Goal: Check status: Check status

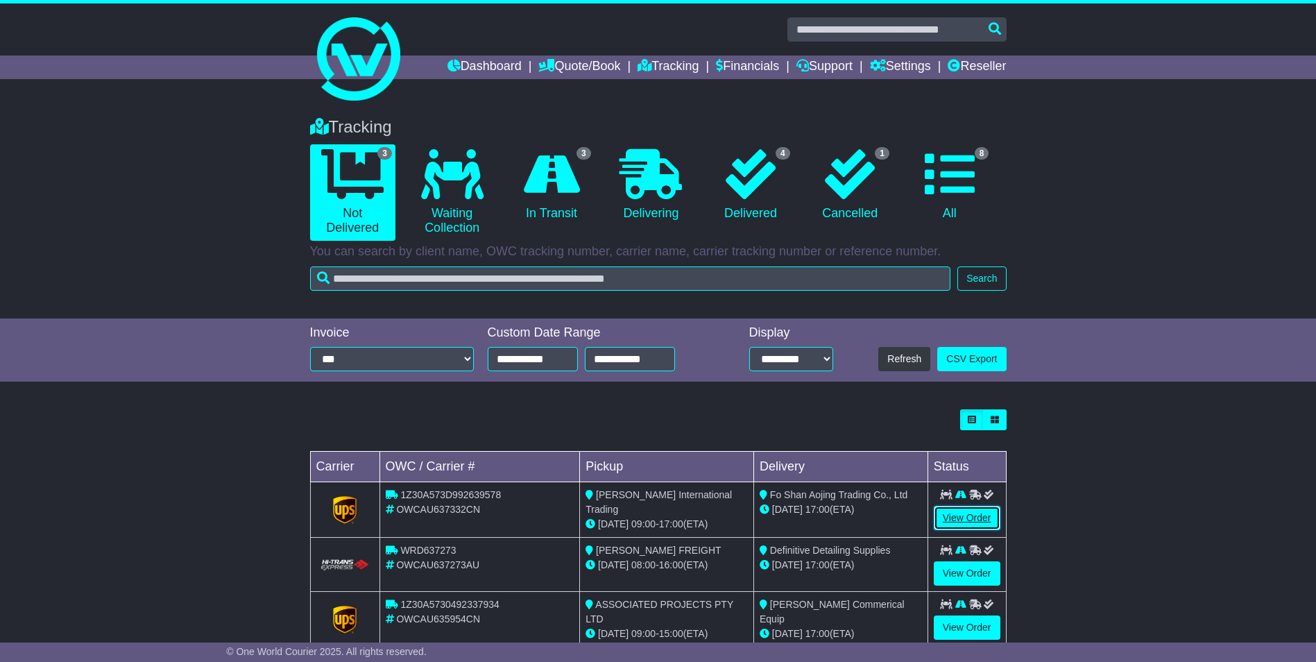
click at [969, 519] on link "View Order" at bounding box center [967, 518] width 67 height 24
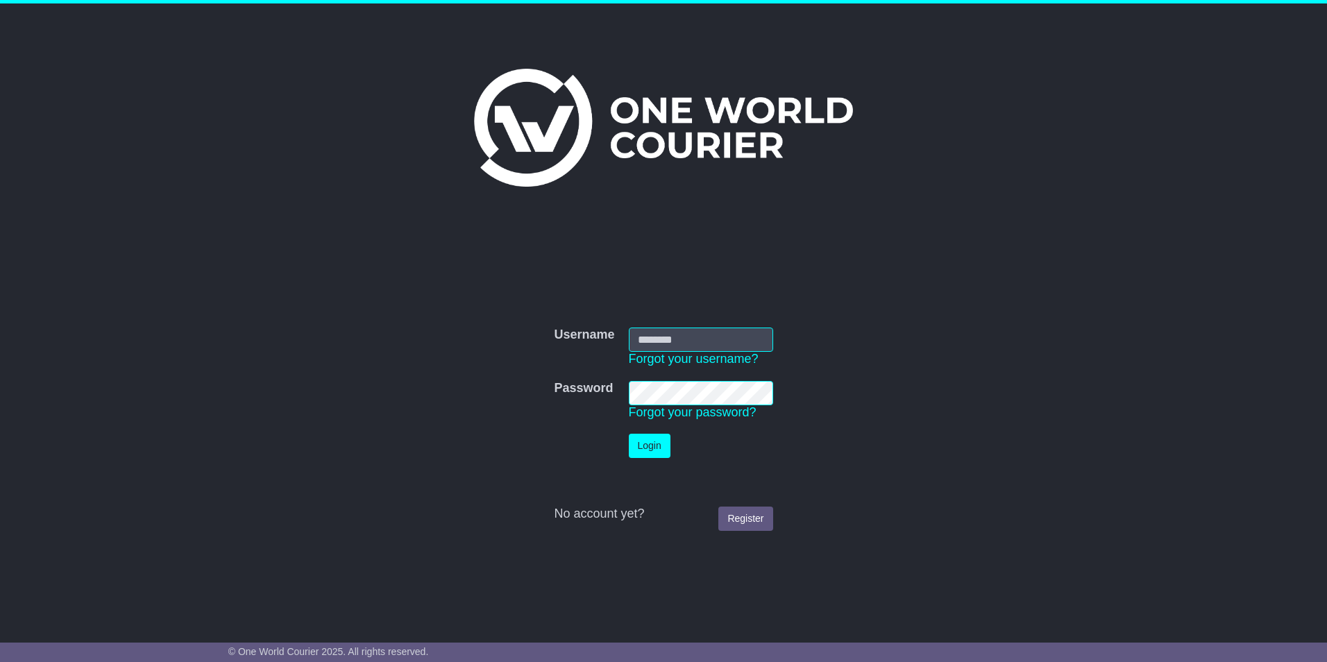
type input "**********"
click at [652, 449] on button "Login" at bounding box center [650, 446] width 42 height 24
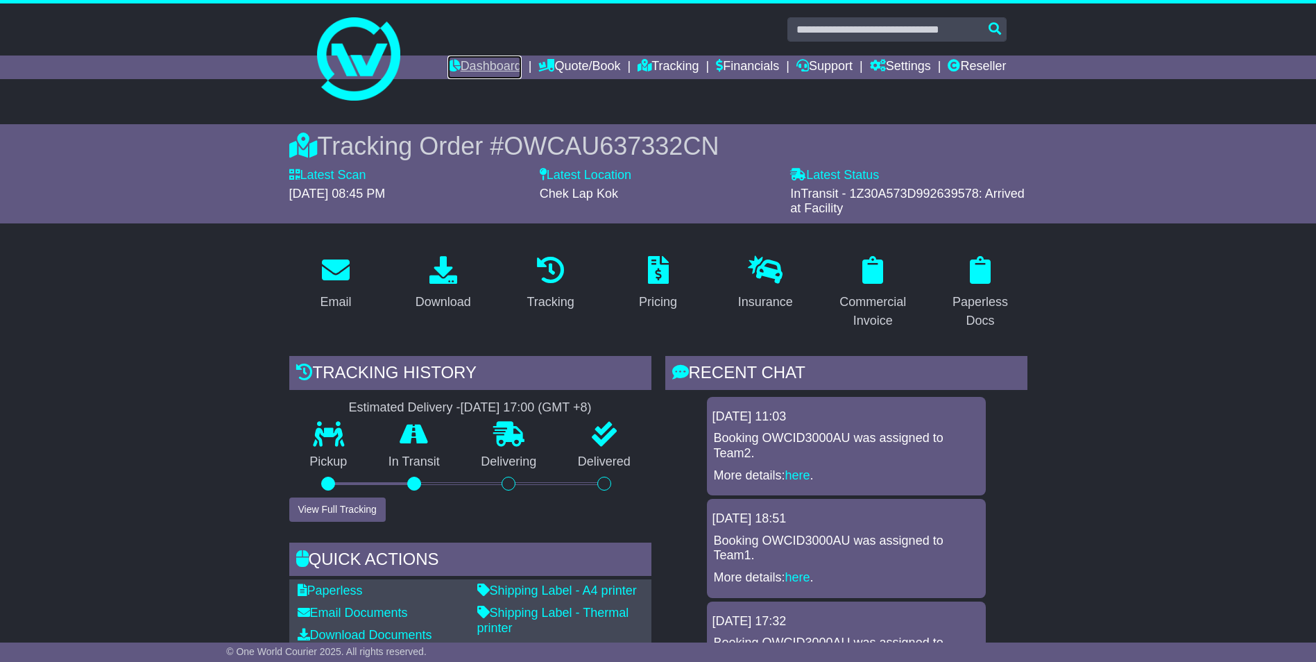
click at [475, 66] on link "Dashboard" at bounding box center [485, 68] width 74 height 24
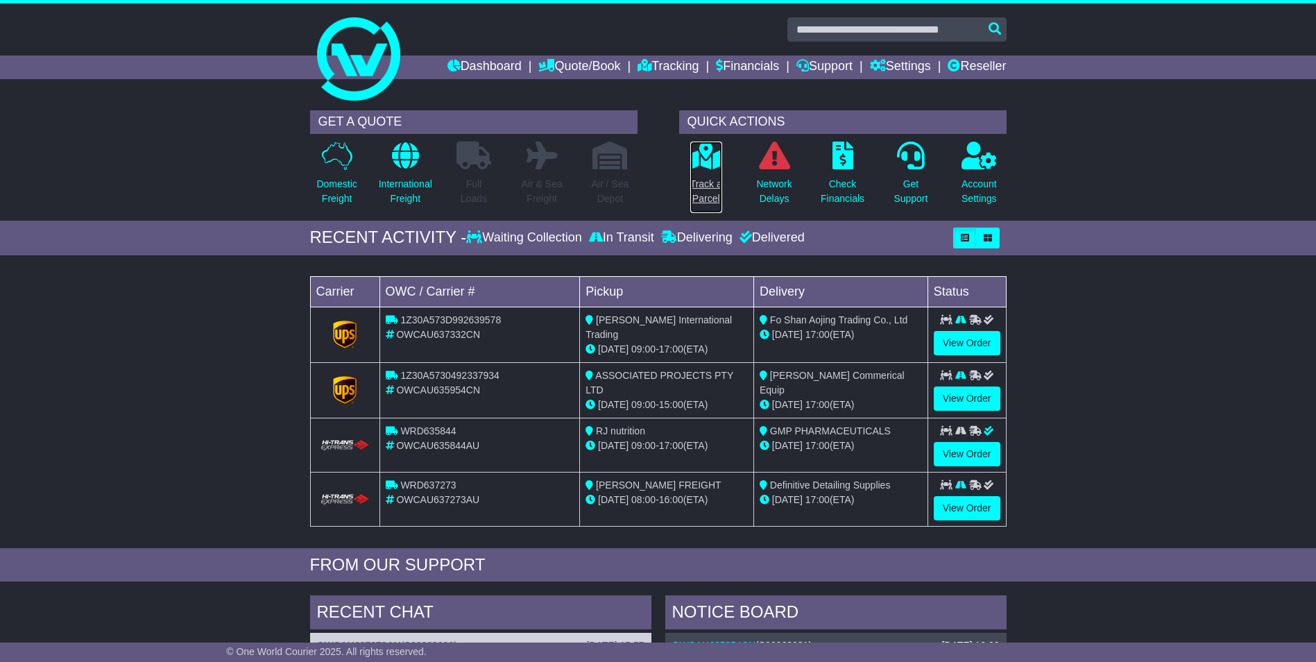
click at [717, 171] on link "Track a Parcel" at bounding box center [706, 177] width 33 height 73
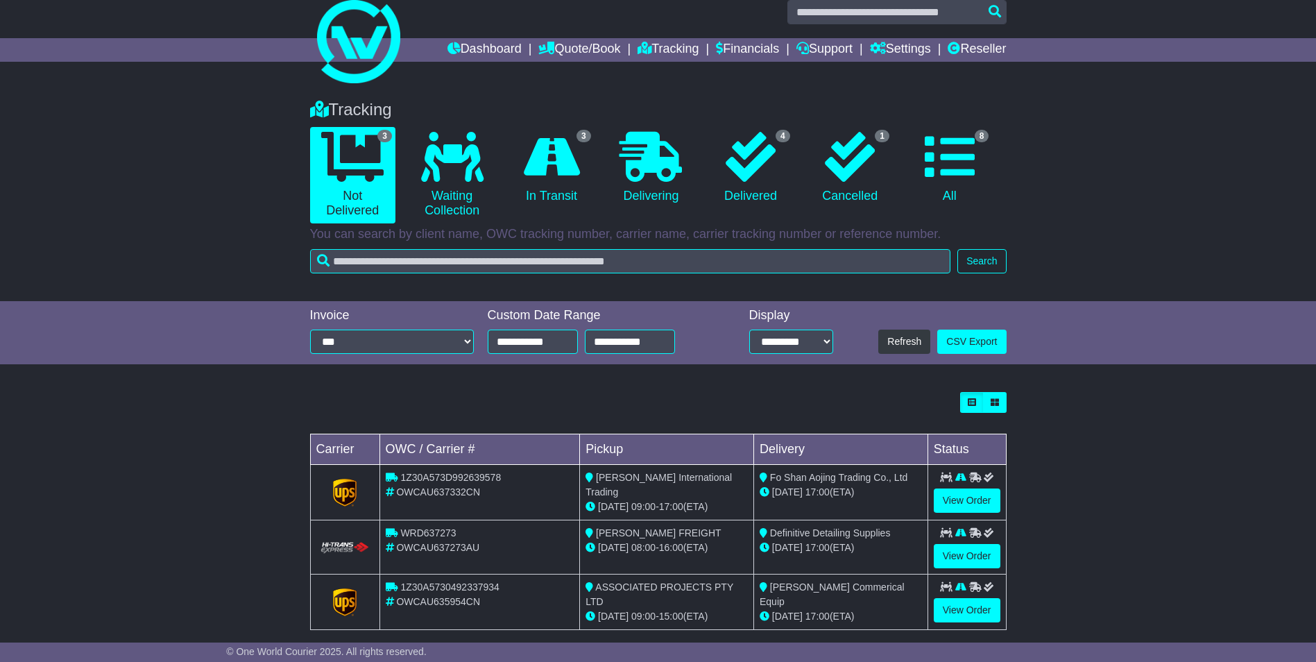
scroll to position [33, 0]
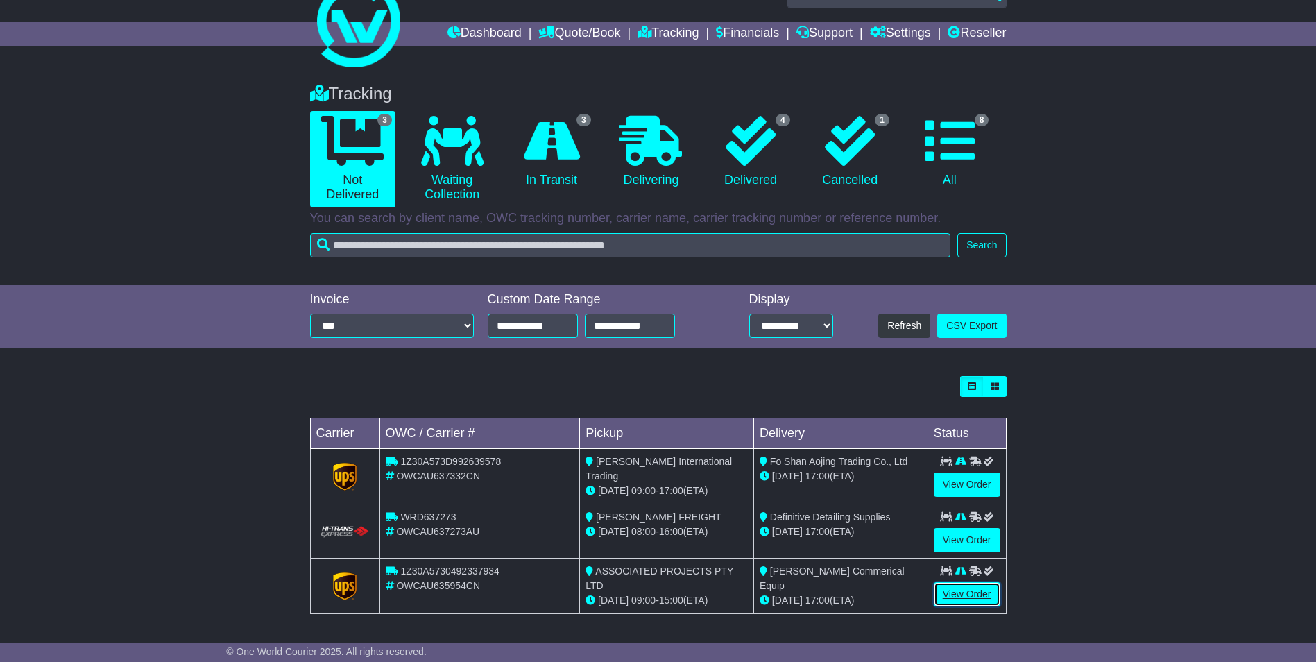
click at [960, 590] on link "View Order" at bounding box center [967, 594] width 67 height 24
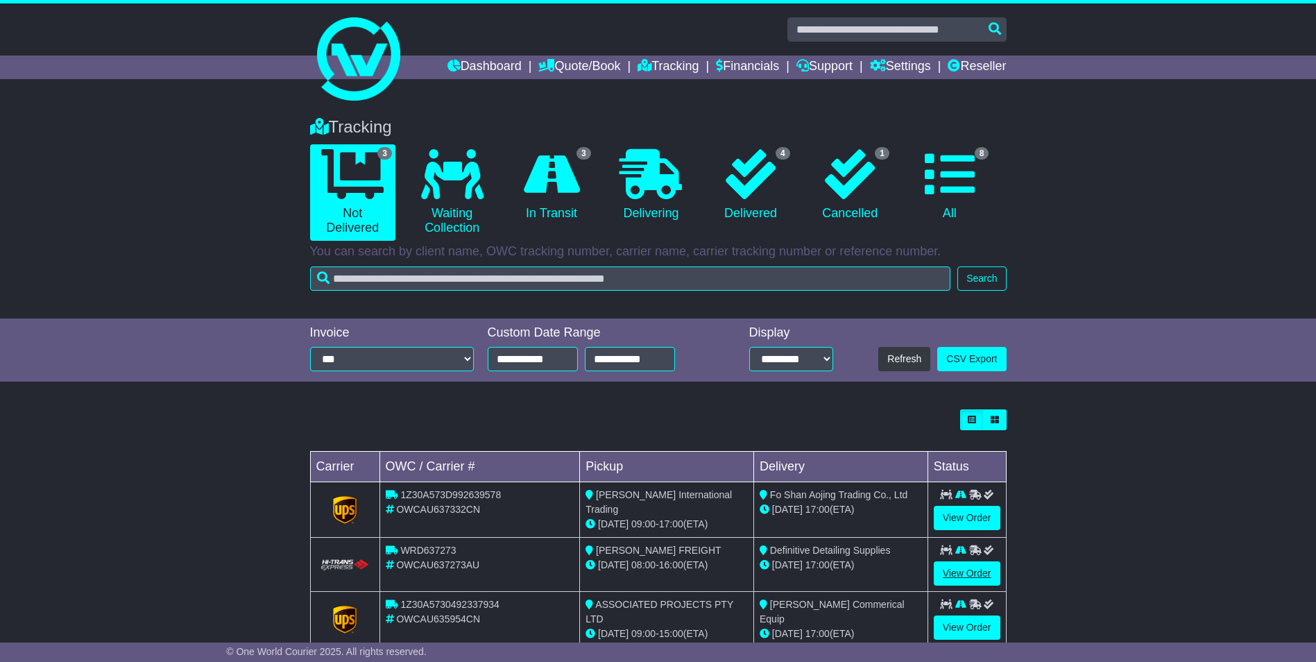
scroll to position [33, 0]
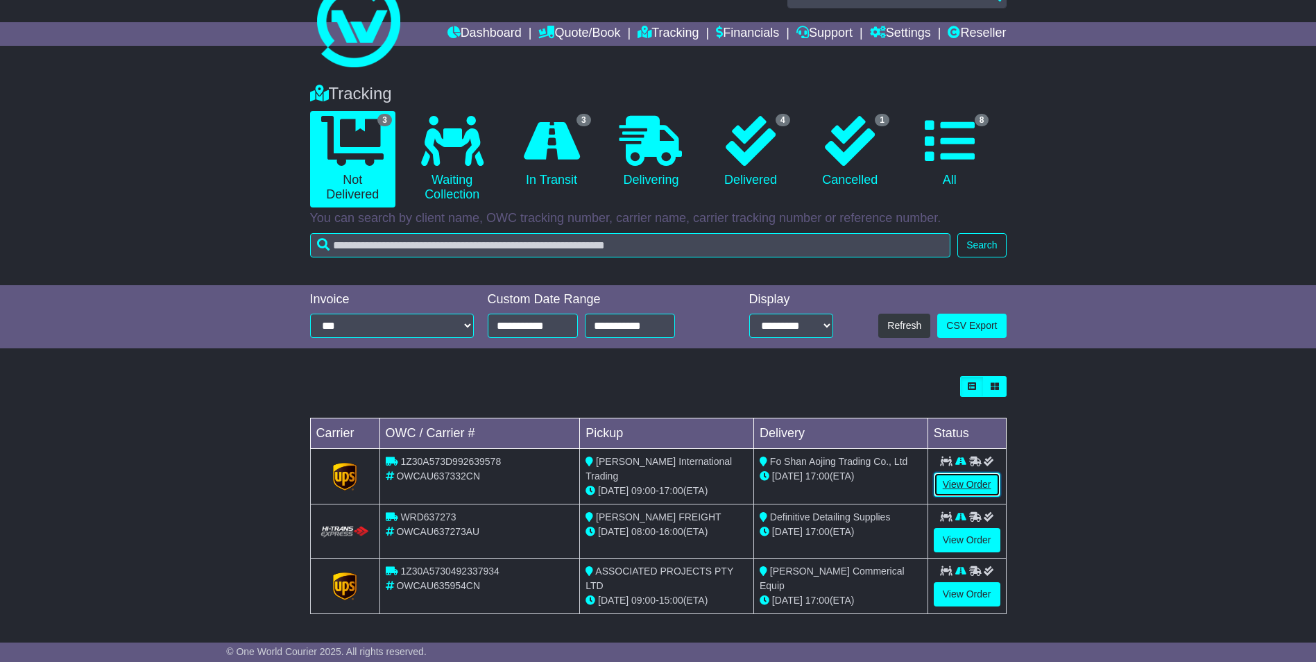
click at [958, 479] on link "View Order" at bounding box center [967, 485] width 67 height 24
